Goal: Task Accomplishment & Management: Complete application form

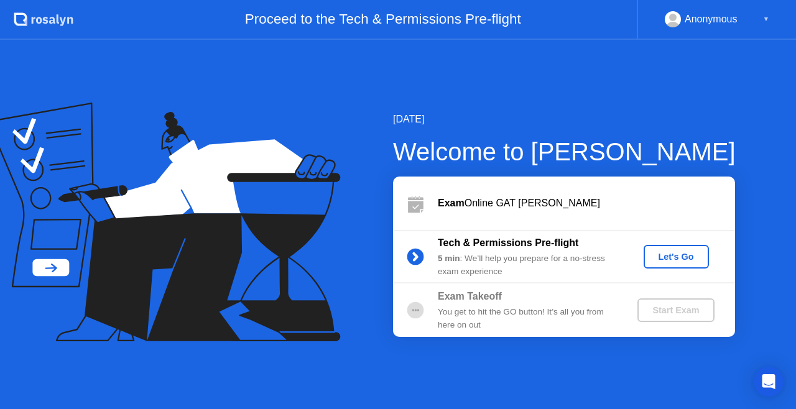
click at [677, 253] on div "Let's Go" at bounding box center [676, 257] width 55 height 10
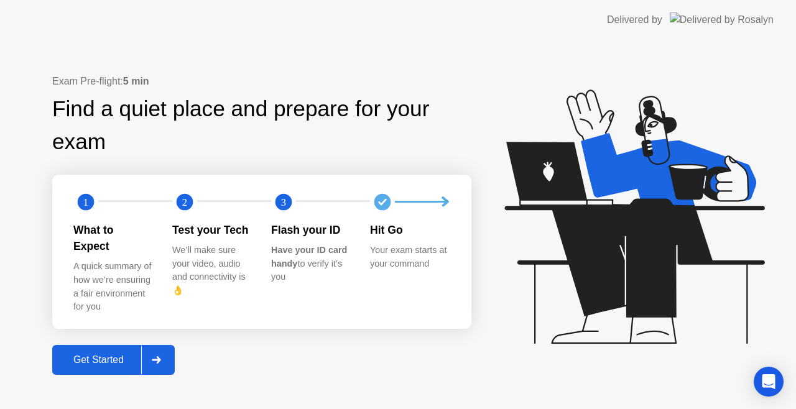
click at [110, 345] on button "Get Started" at bounding box center [113, 360] width 123 height 30
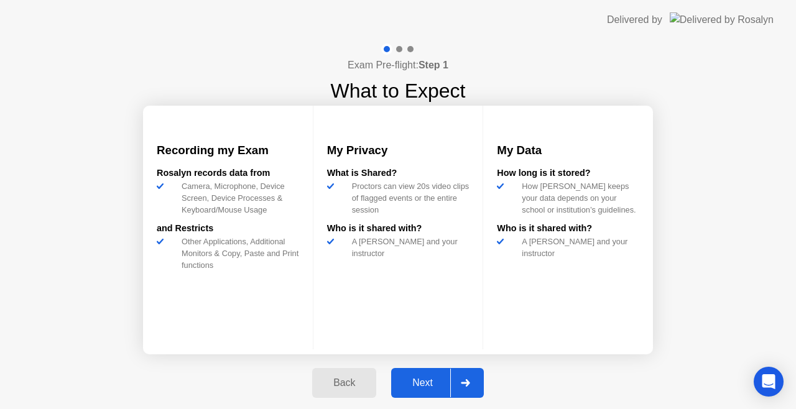
click at [422, 378] on div "Next" at bounding box center [422, 383] width 55 height 11
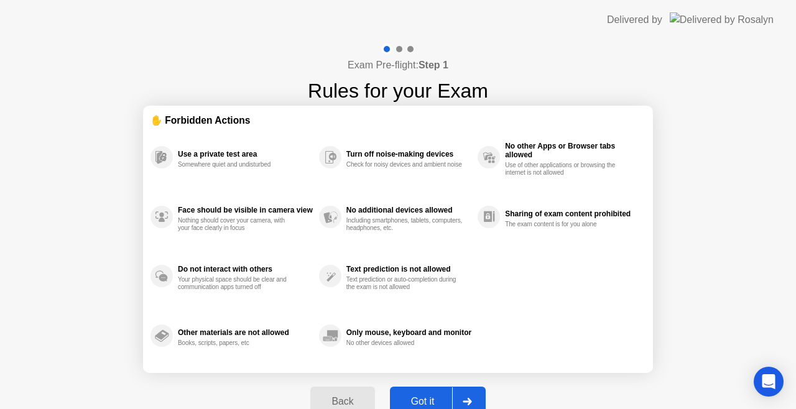
click at [432, 399] on div "Got it" at bounding box center [423, 401] width 58 height 11
select select "**********"
select select "*******"
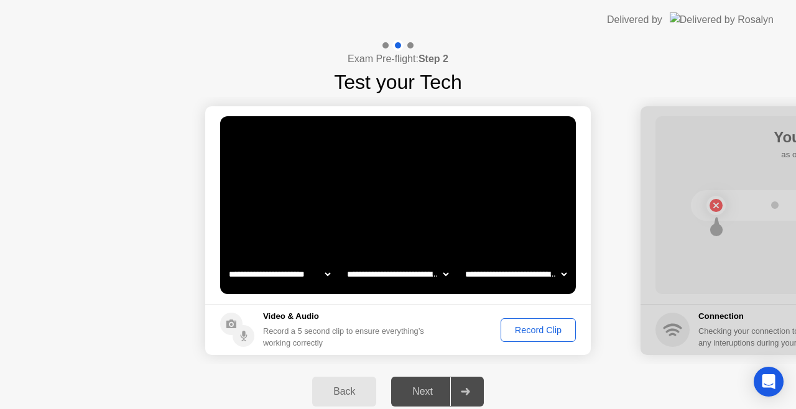
click at [517, 329] on div "Record Clip" at bounding box center [538, 330] width 67 height 10
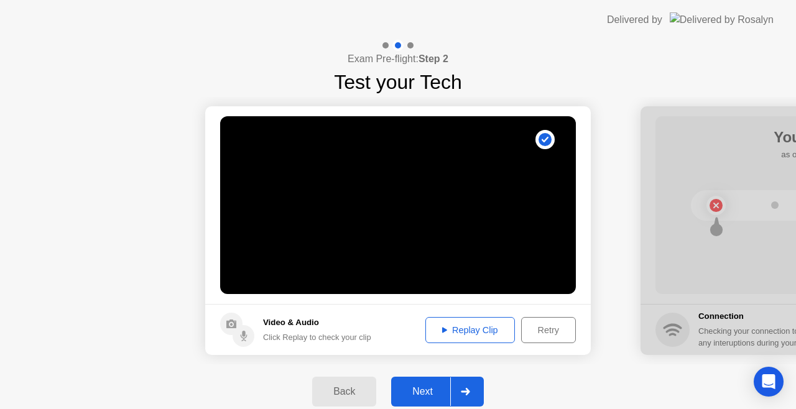
click at [475, 327] on div "Replay Clip" at bounding box center [470, 330] width 81 height 10
click at [554, 335] on div "Retry" at bounding box center [549, 330] width 46 height 10
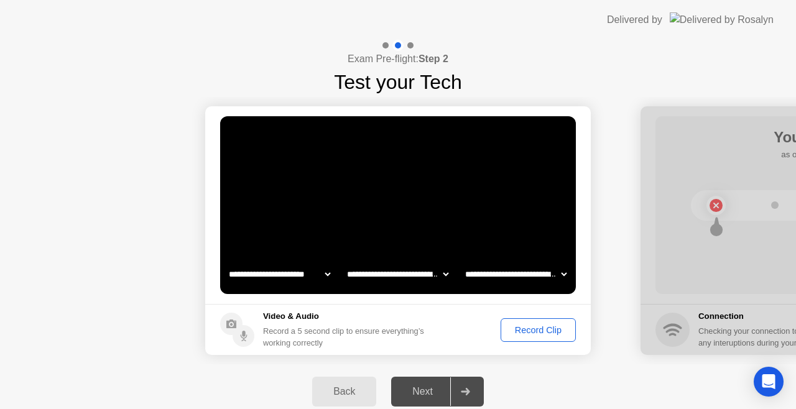
click at [408, 386] on div "Next" at bounding box center [422, 391] width 55 height 11
click at [545, 325] on div "Record Clip" at bounding box center [538, 330] width 67 height 10
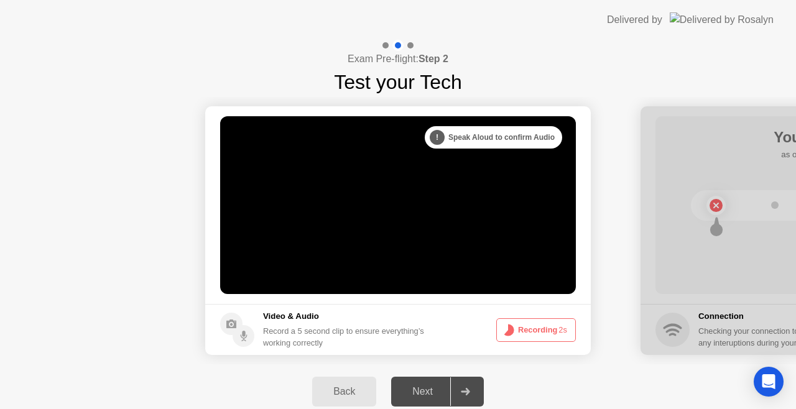
click at [545, 324] on button "Recording 2s" at bounding box center [536, 330] width 80 height 24
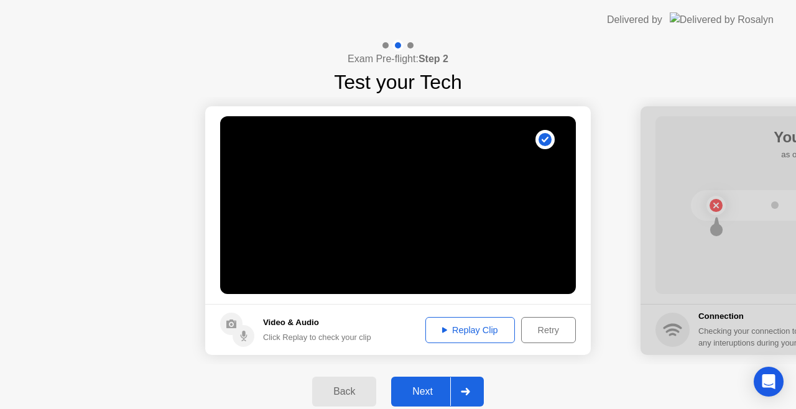
click at [468, 332] on div "Replay Clip" at bounding box center [470, 330] width 81 height 10
click at [541, 325] on div "Retry" at bounding box center [549, 330] width 46 height 10
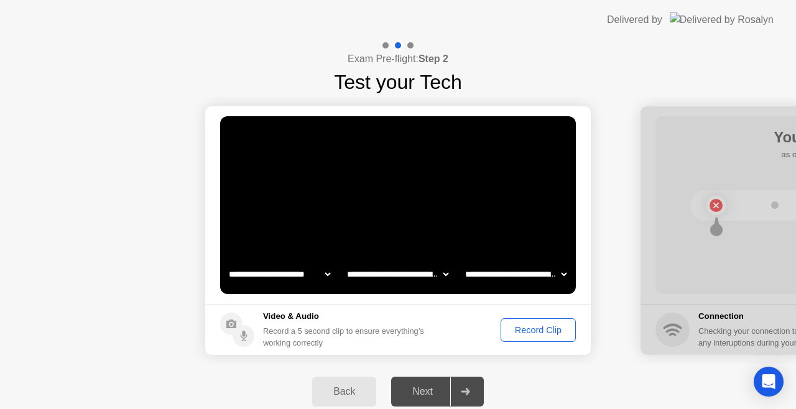
click at [525, 328] on div "Record Clip" at bounding box center [538, 330] width 67 height 10
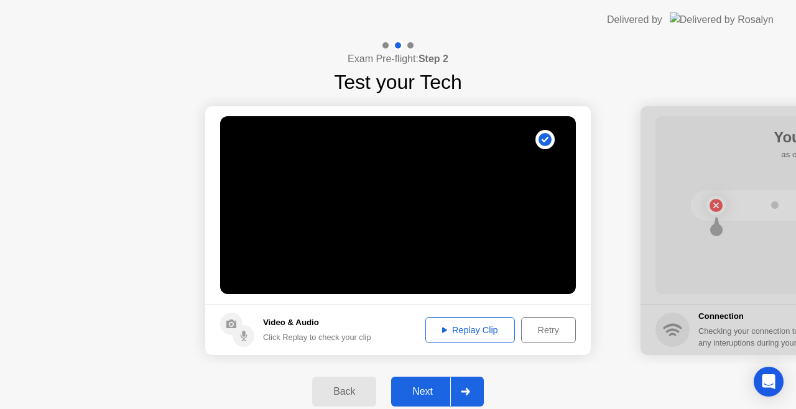
click at [426, 387] on div "Next" at bounding box center [422, 391] width 55 height 11
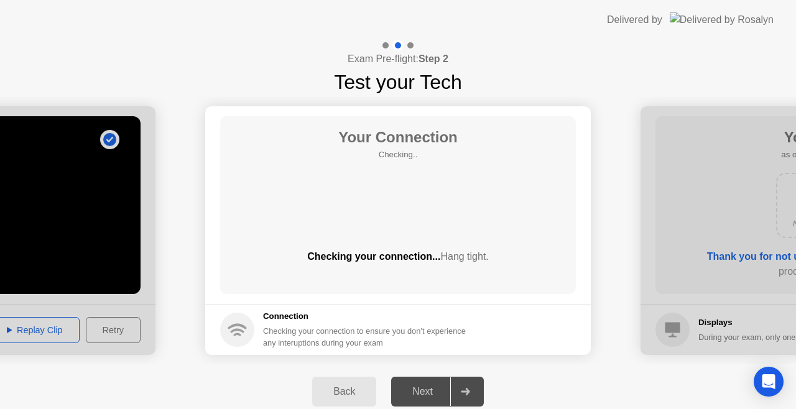
click at [410, 202] on div "Your Connection Checking.. Checking your connection... Hang tight." at bounding box center [398, 205] width 356 height 178
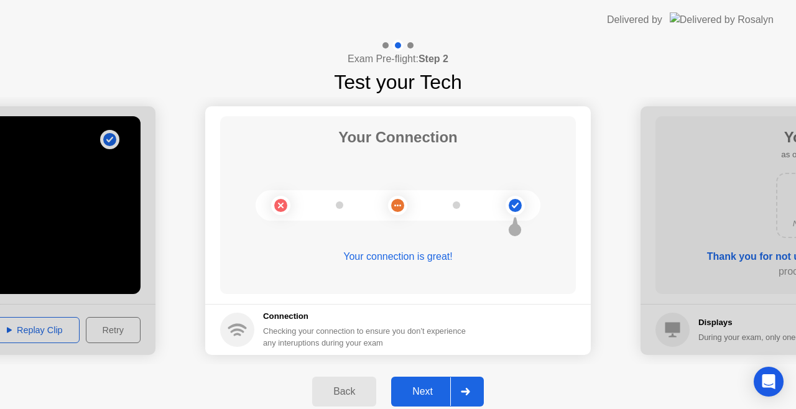
click at [427, 393] on div "Next" at bounding box center [422, 391] width 55 height 11
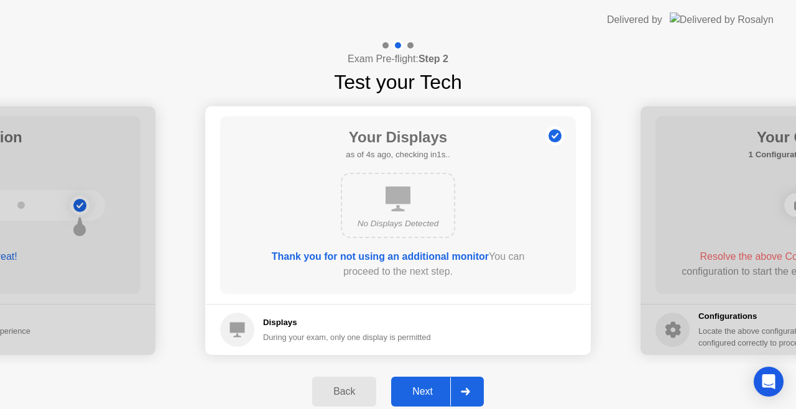
click at [418, 393] on div "Next" at bounding box center [422, 391] width 55 height 11
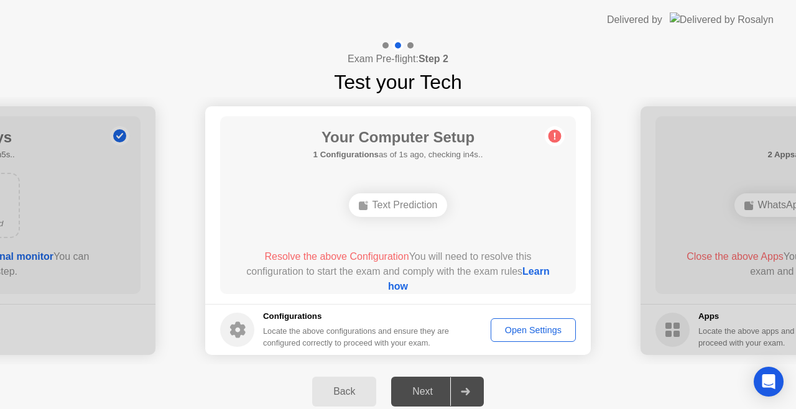
click at [404, 287] on link "Learn how" at bounding box center [469, 279] width 162 height 26
click at [547, 332] on div "Open Settings" at bounding box center [533, 330] width 77 height 10
click at [532, 326] on div "Open Settings" at bounding box center [533, 330] width 77 height 10
click at [457, 155] on h5 "1 Configurations as of 2s ago, checking in3s.." at bounding box center [398, 155] width 170 height 12
click at [558, 128] on icon at bounding box center [555, 136] width 20 height 20
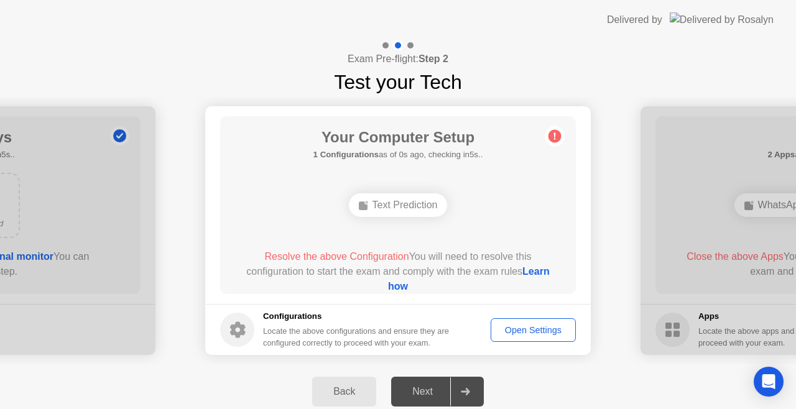
click at [398, 285] on link "Learn how" at bounding box center [469, 279] width 162 height 26
click at [531, 334] on div "Open Settings" at bounding box center [533, 330] width 77 height 10
click at [540, 330] on div "Open Settings" at bounding box center [533, 330] width 77 height 10
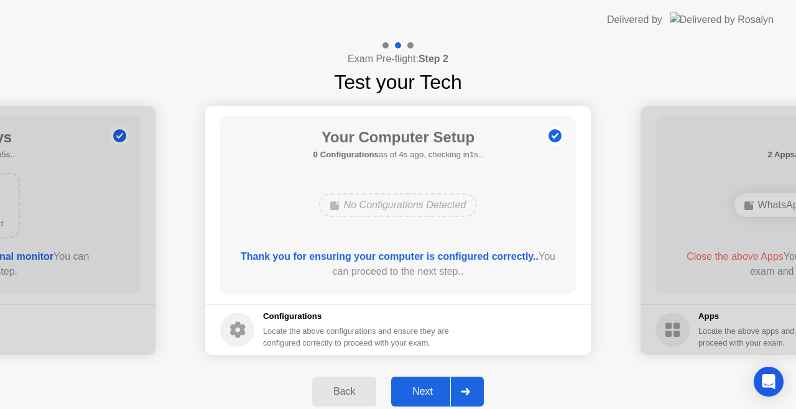
click at [414, 391] on div "Next" at bounding box center [422, 391] width 55 height 11
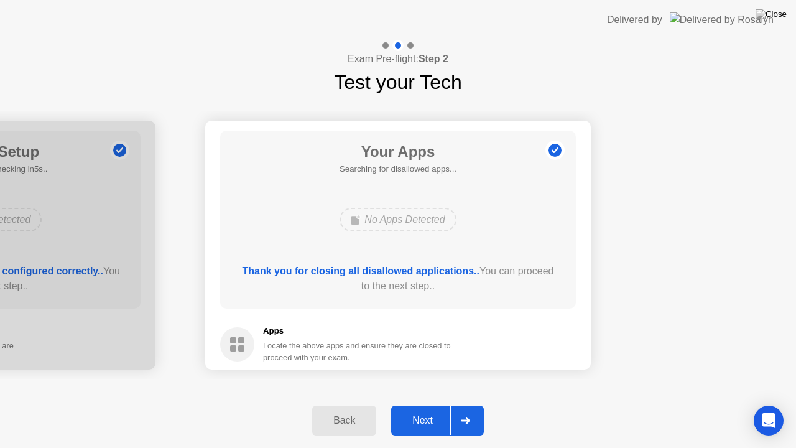
click at [417, 409] on div "Next" at bounding box center [422, 420] width 55 height 11
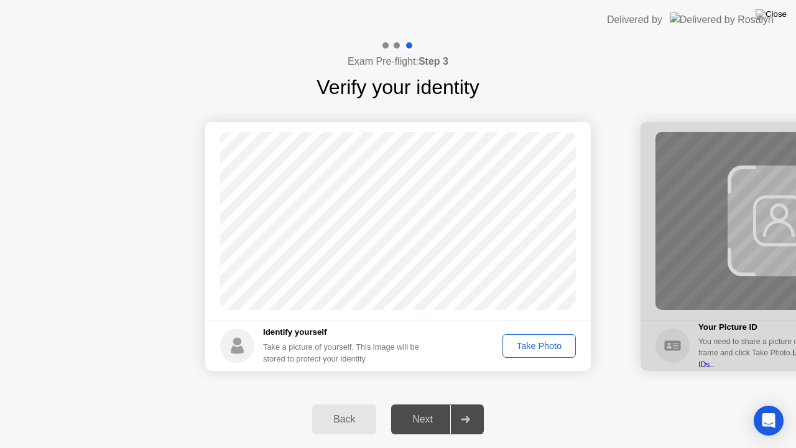
click at [531, 343] on div "Take Photo" at bounding box center [539, 346] width 65 height 10
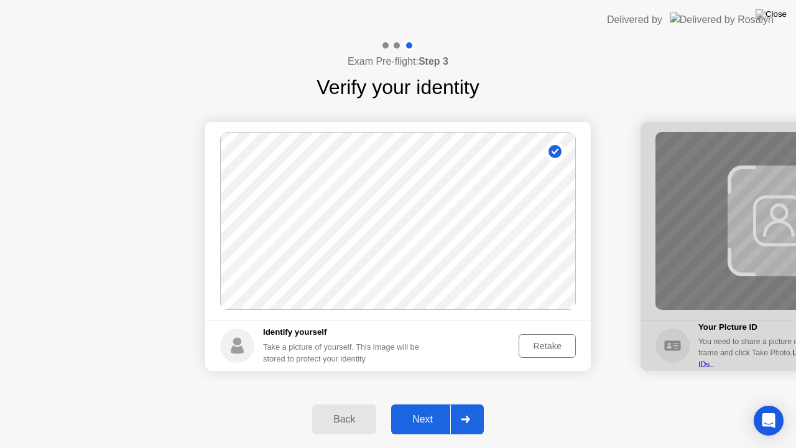
click at [548, 332] on footer "Identify yourself Take a picture of yourself. This image will be stored to prot…" at bounding box center [398, 345] width 386 height 51
click at [544, 345] on div "Retake" at bounding box center [547, 346] width 49 height 10
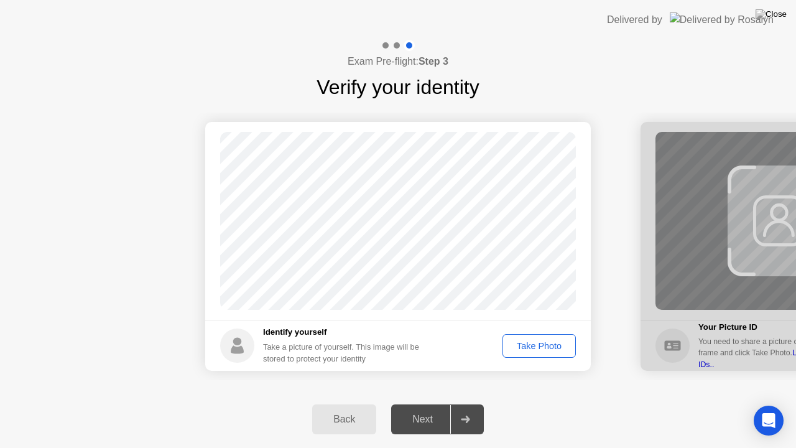
click at [535, 343] on div "Take Photo" at bounding box center [539, 346] width 65 height 10
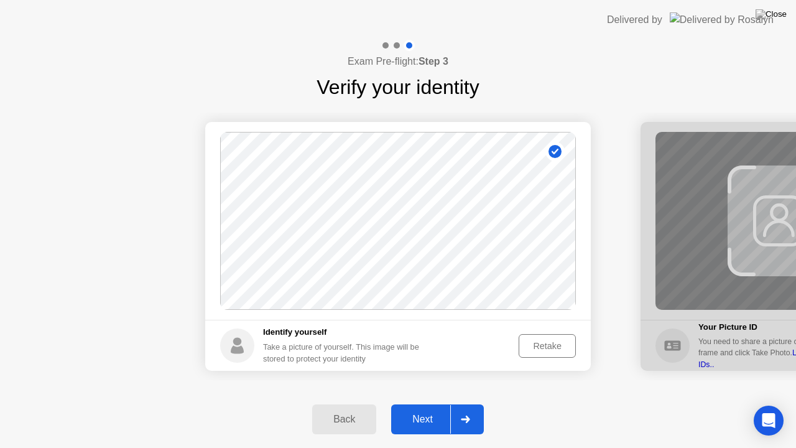
click at [432, 409] on div "Next" at bounding box center [422, 419] width 55 height 11
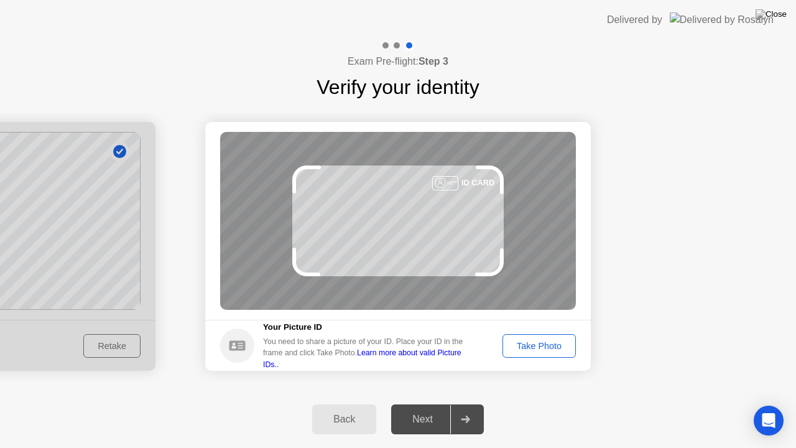
click at [530, 346] on div "Take Photo" at bounding box center [539, 346] width 65 height 10
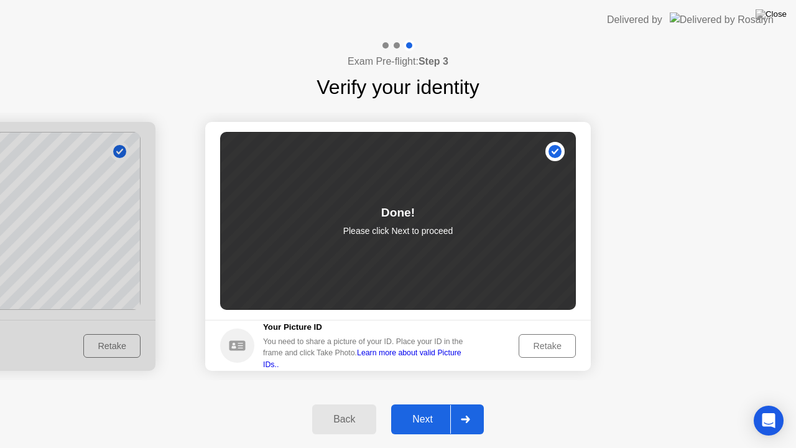
click at [424, 409] on div "Next" at bounding box center [422, 419] width 55 height 11
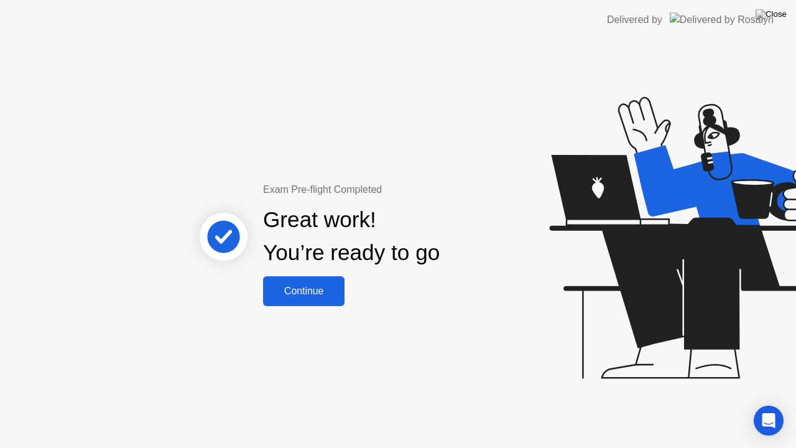
click at [300, 292] on div "Continue" at bounding box center [304, 290] width 74 height 11
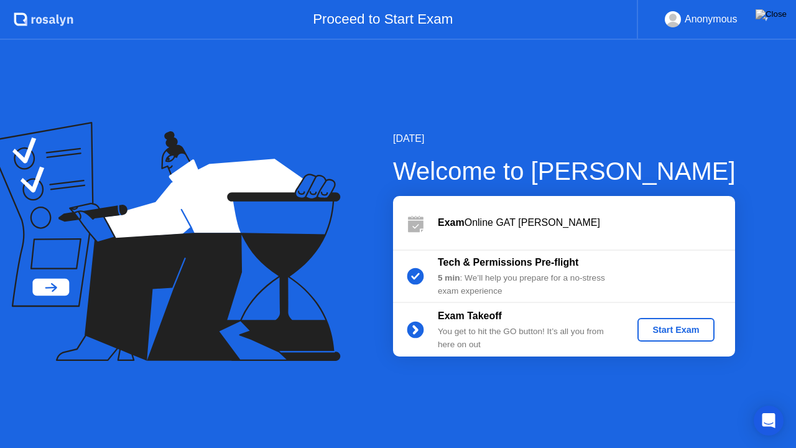
click at [665, 330] on div "Start Exam" at bounding box center [675, 330] width 67 height 10
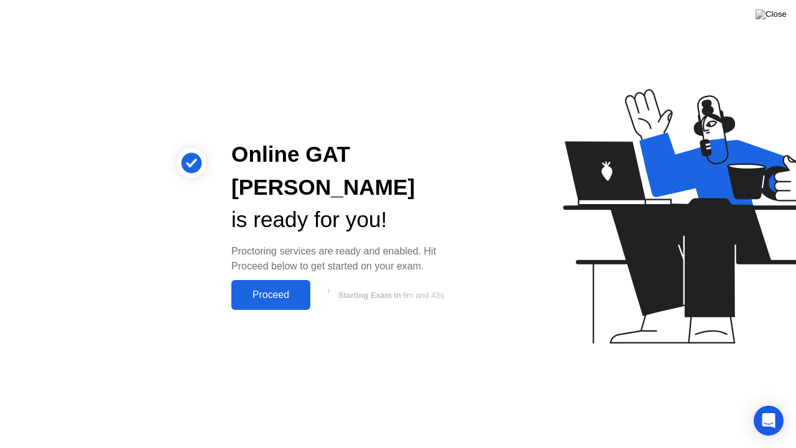
click at [257, 289] on div "Proceed" at bounding box center [271, 294] width 72 height 11
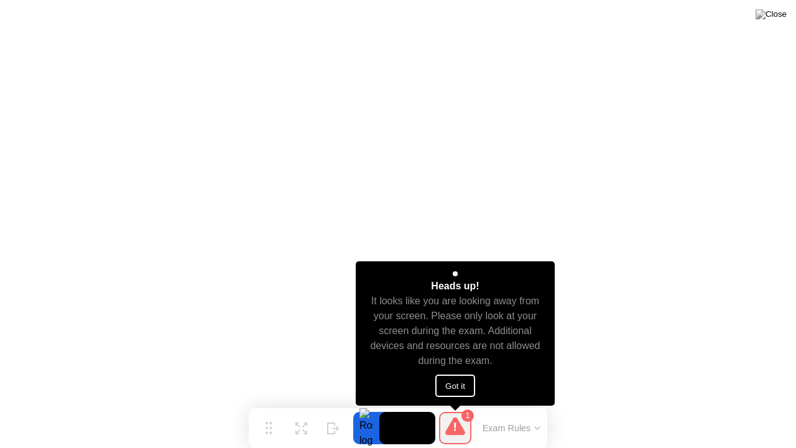
click at [448, 386] on button "Got it" at bounding box center [455, 385] width 40 height 22
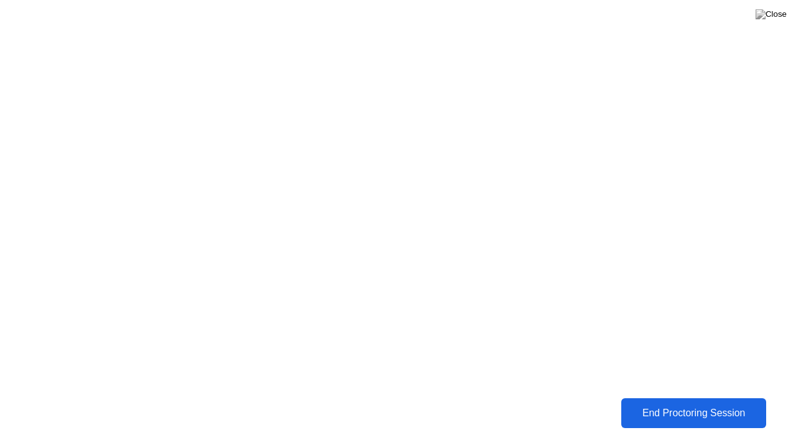
click at [684, 409] on div "End Proctoring Session" at bounding box center [693, 412] width 138 height 11
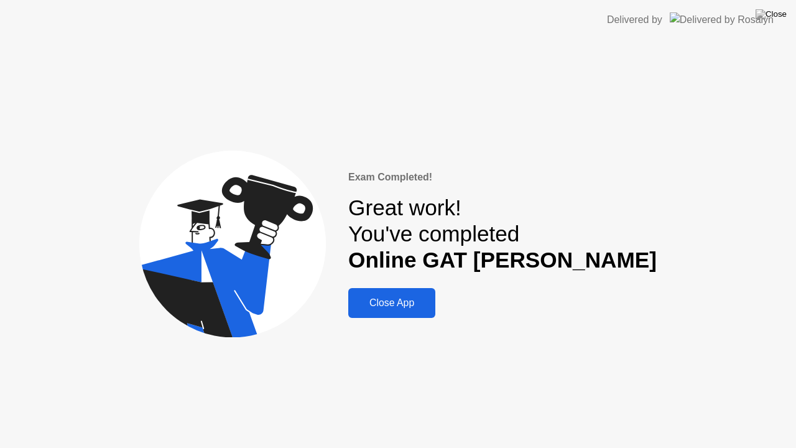
click at [432, 302] on div "Close App" at bounding box center [392, 302] width 80 height 11
